Goal: Task Accomplishment & Management: Manage account settings

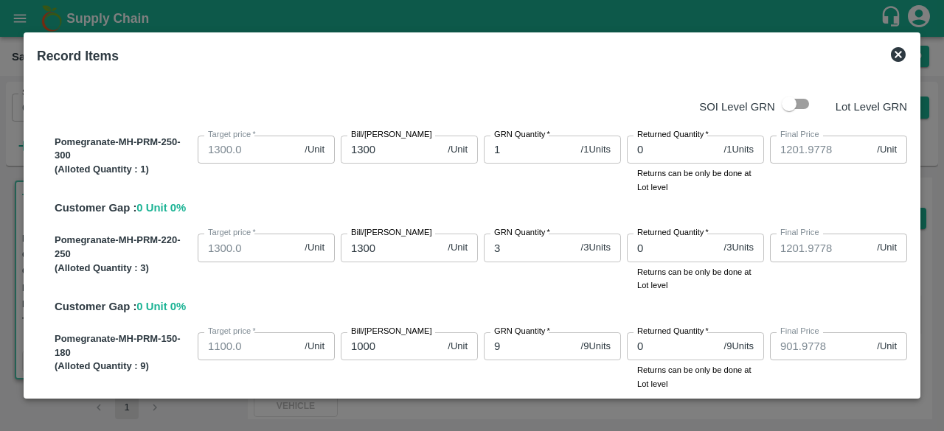
scroll to position [323, 0]
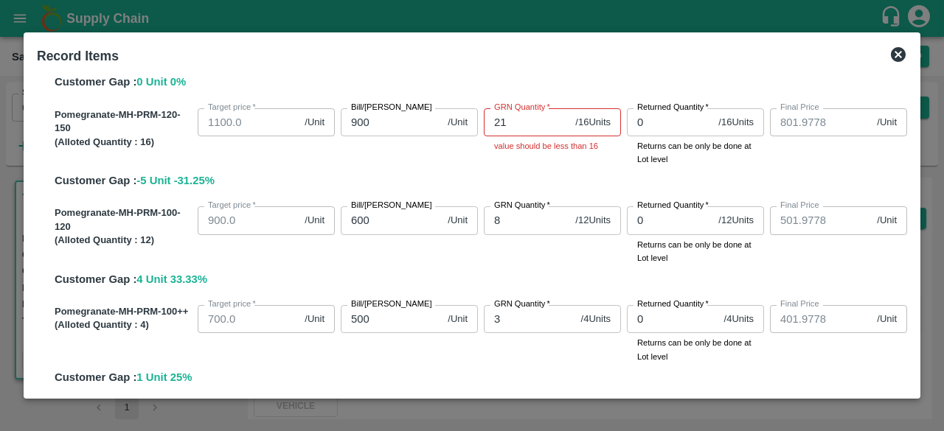
click at [897, 60] on icon at bounding box center [898, 54] width 15 height 15
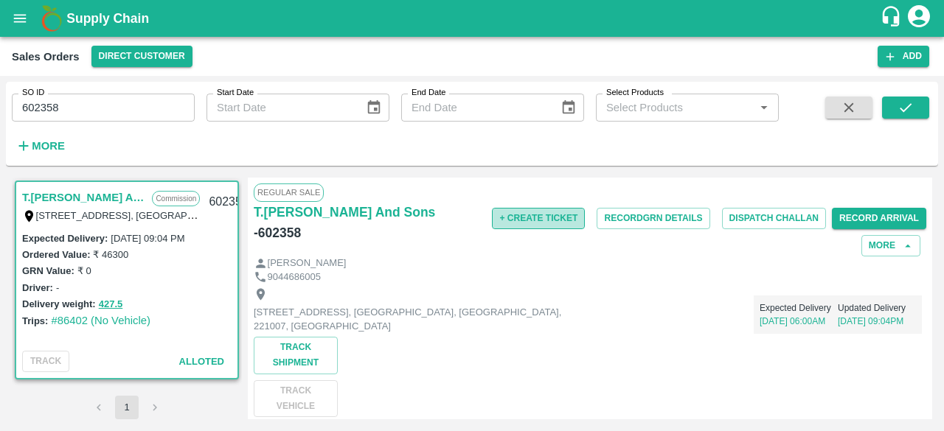
click at [534, 218] on button "+ Create Ticket" at bounding box center [538, 218] width 93 height 21
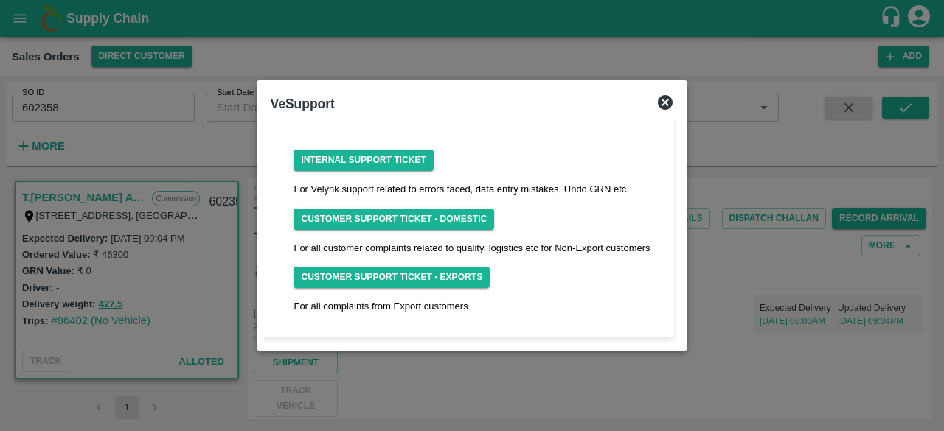
click at [661, 97] on icon at bounding box center [665, 102] width 15 height 15
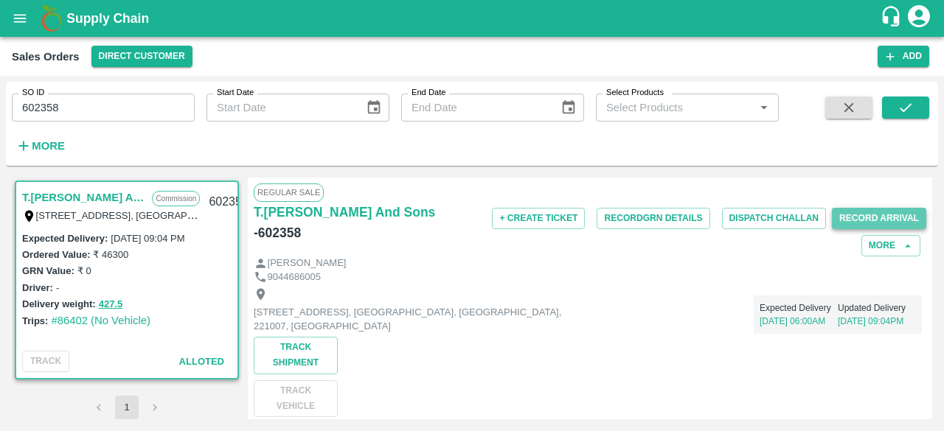
click at [863, 215] on button "Record Arrival" at bounding box center [879, 218] width 94 height 21
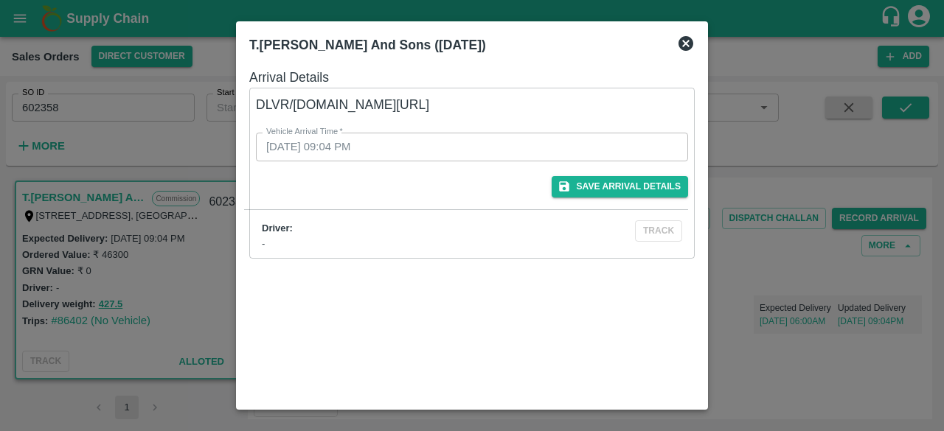
click at [692, 46] on icon at bounding box center [685, 43] width 15 height 15
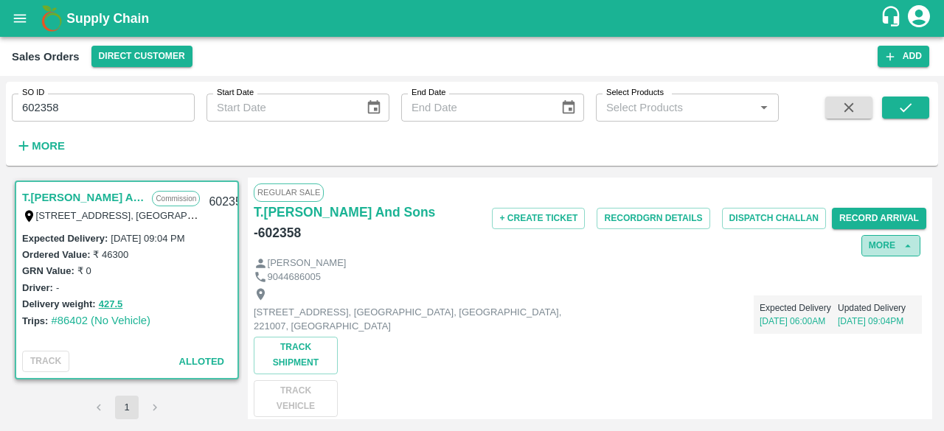
click at [891, 250] on button "More" at bounding box center [890, 245] width 59 height 21
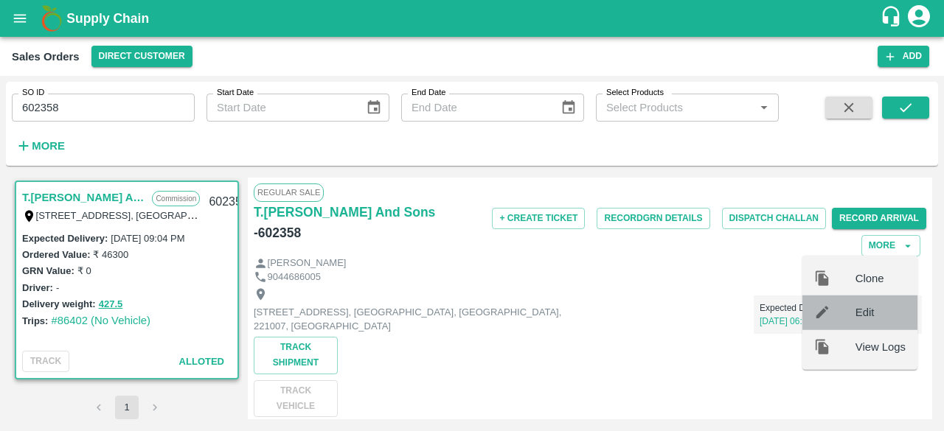
click at [870, 310] on span "Edit" at bounding box center [880, 313] width 50 height 16
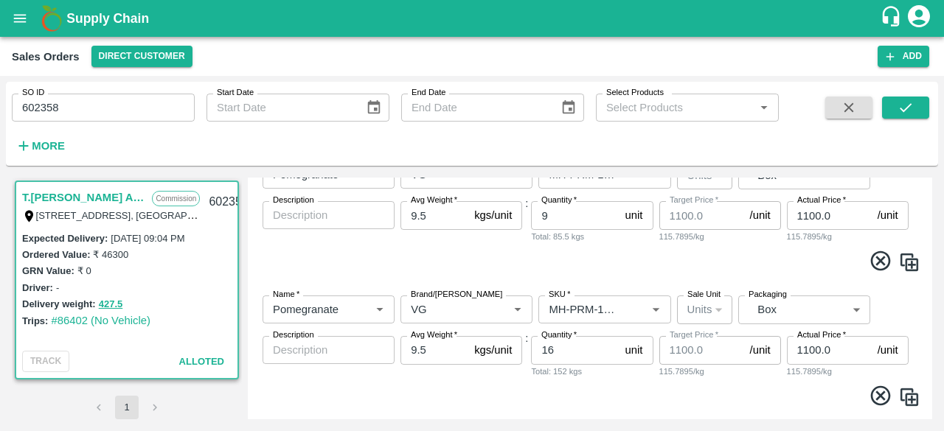
scroll to position [492, 0]
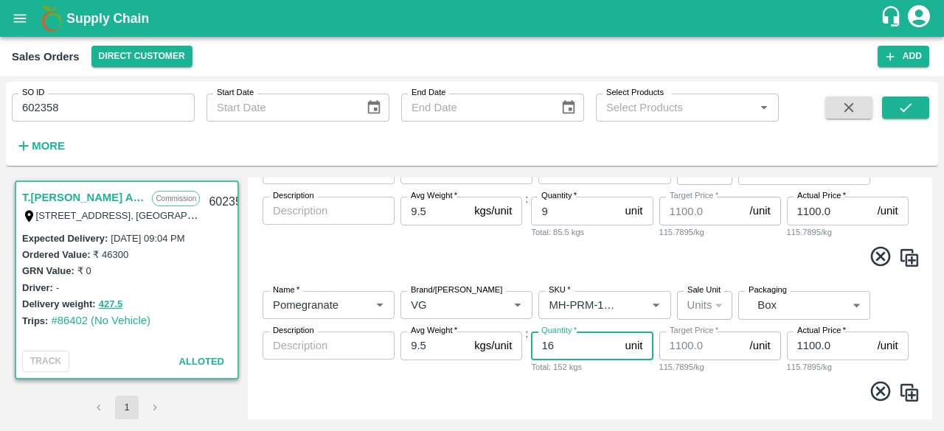
click at [570, 346] on input "16" at bounding box center [575, 346] width 88 height 28
type input "1"
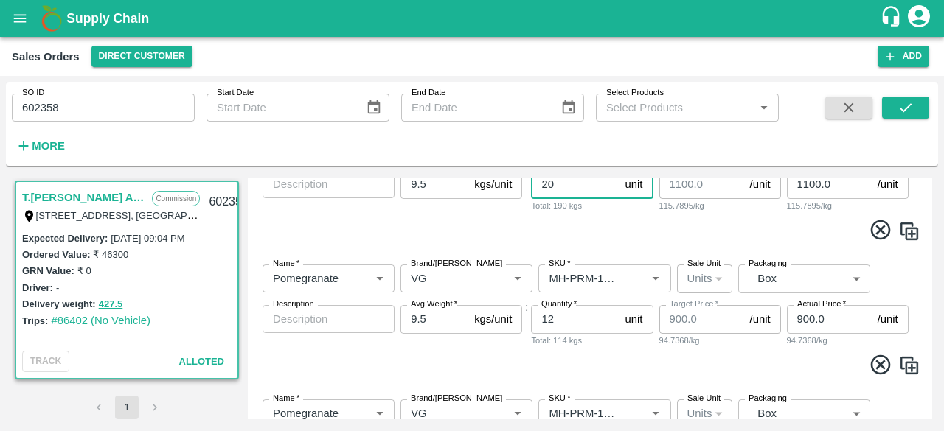
type input "20"
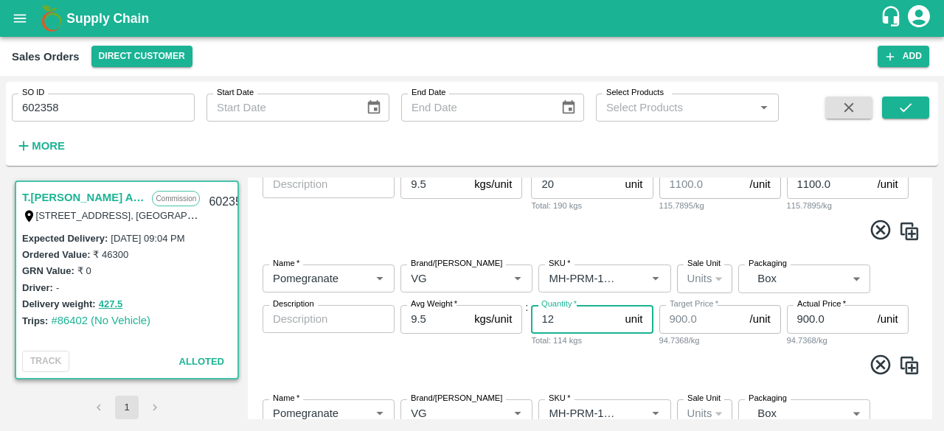
click at [570, 319] on input "12" at bounding box center [575, 319] width 88 height 28
type input "1"
type input "8"
click at [568, 367] on span at bounding box center [590, 367] width 661 height 29
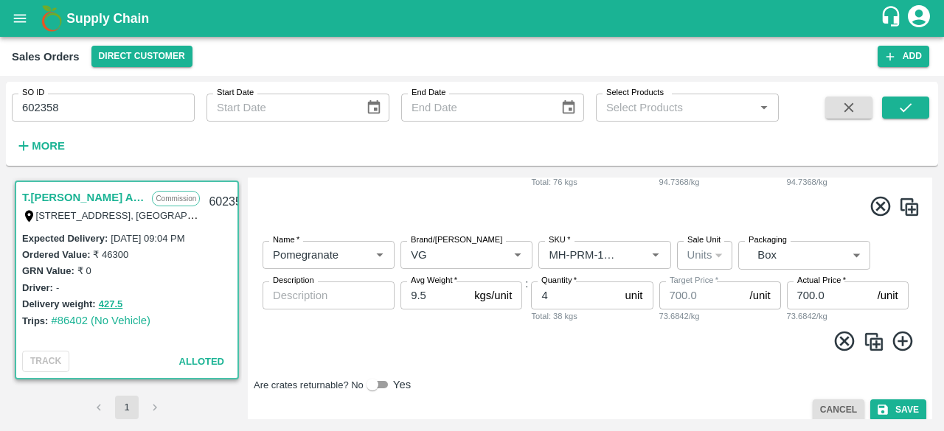
scroll to position [815, 0]
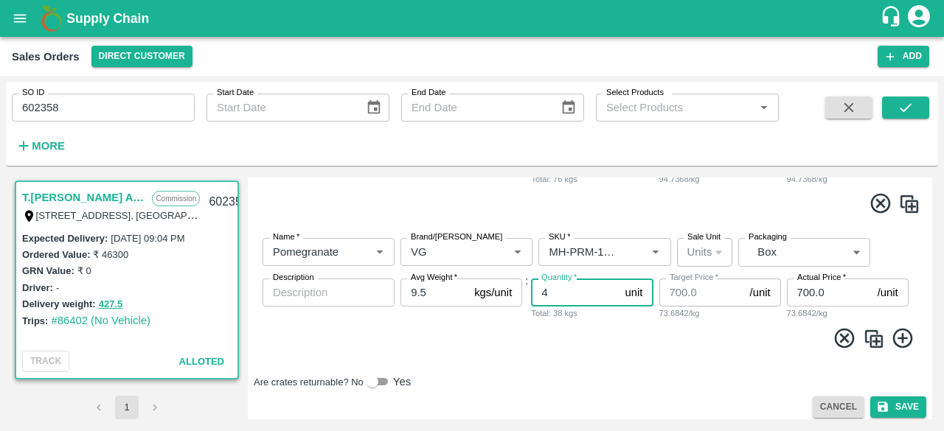
click at [557, 299] on input "4" at bounding box center [575, 293] width 88 height 28
type input "3"
click at [911, 403] on button "Save" at bounding box center [898, 407] width 56 height 21
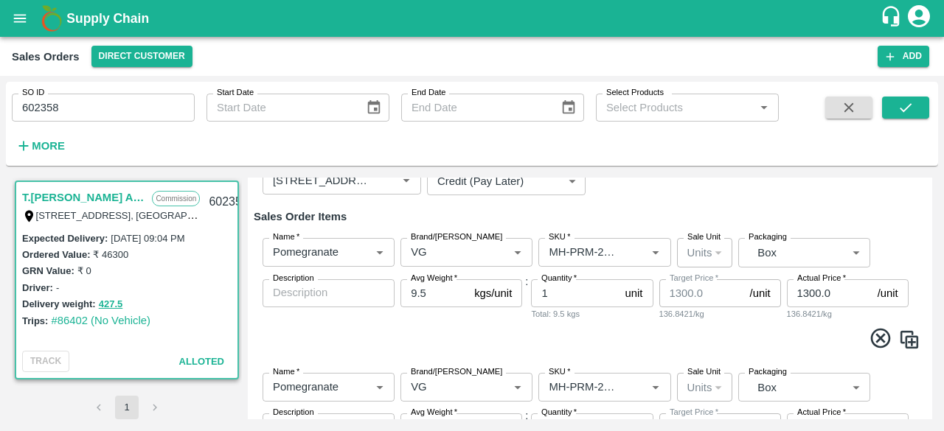
scroll to position [0, 0]
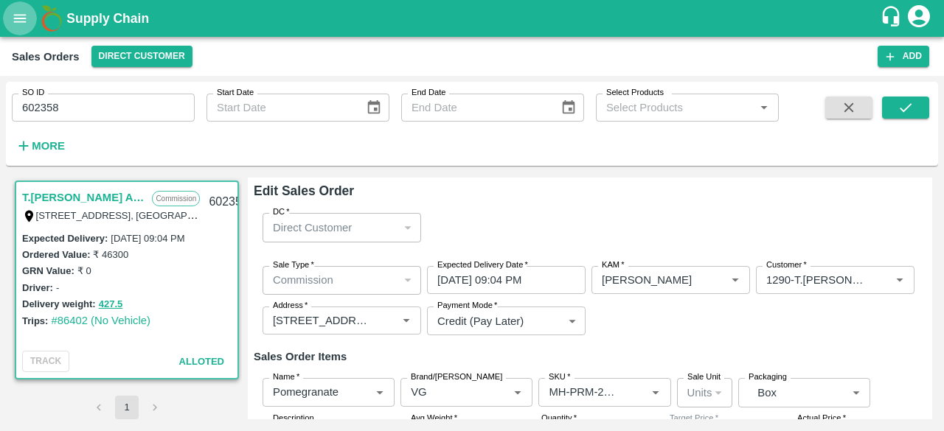
click at [29, 30] on button "open drawer" at bounding box center [20, 18] width 34 height 34
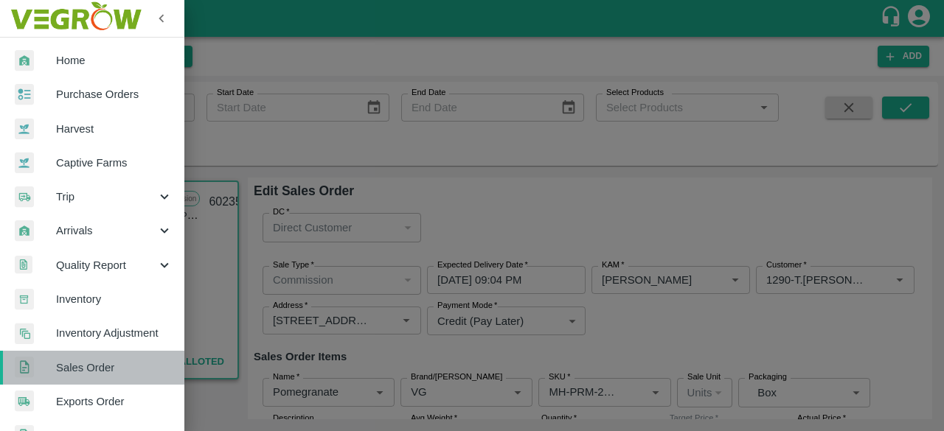
click at [111, 369] on span "Sales Order" at bounding box center [114, 368] width 117 height 16
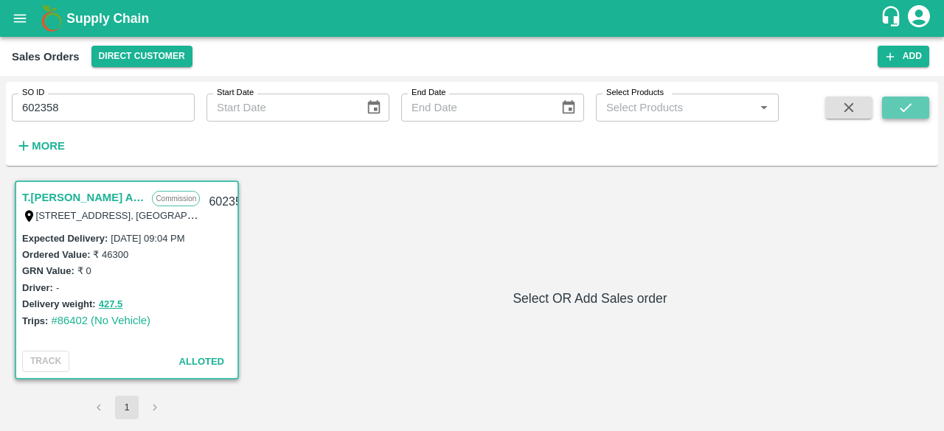
click at [912, 113] on icon "submit" at bounding box center [905, 108] width 16 height 16
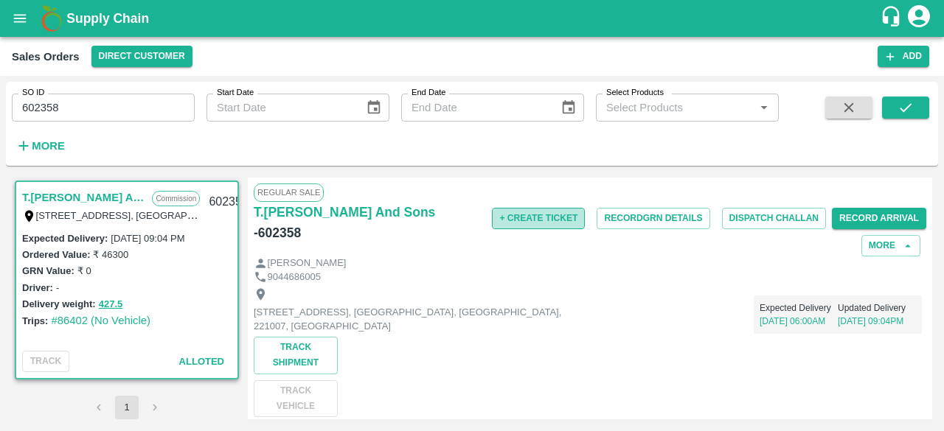
click at [535, 221] on button "+ Create Ticket" at bounding box center [538, 218] width 93 height 21
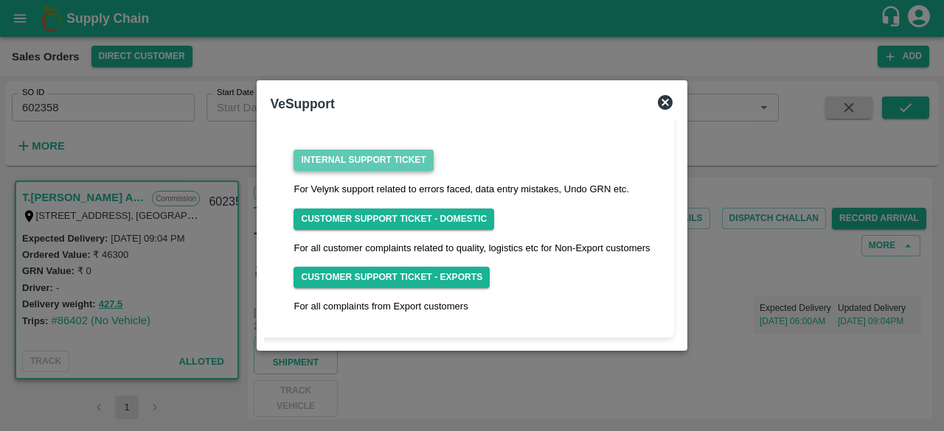
click at [401, 159] on link "Internal Support Ticket" at bounding box center [362, 160] width 139 height 21
click at [662, 102] on icon at bounding box center [665, 102] width 15 height 15
